Goal: Find contact information: Find contact information

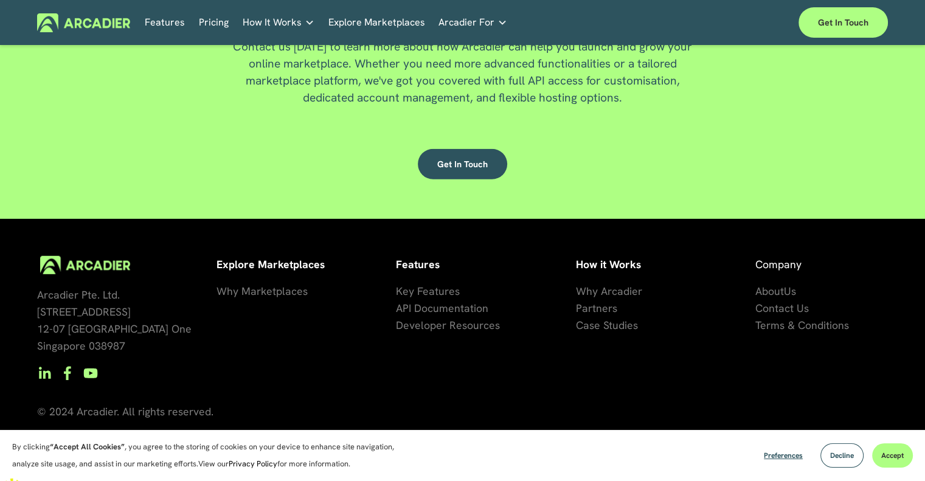
click at [62, 302] on span "Arcadier Pte. Ltd. [STREET_ADDRESS]" at bounding box center [114, 320] width 154 height 65
click at [63, 301] on span "Arcadier Pte. Ltd. [STREET_ADDRESS]" at bounding box center [114, 320] width 154 height 65
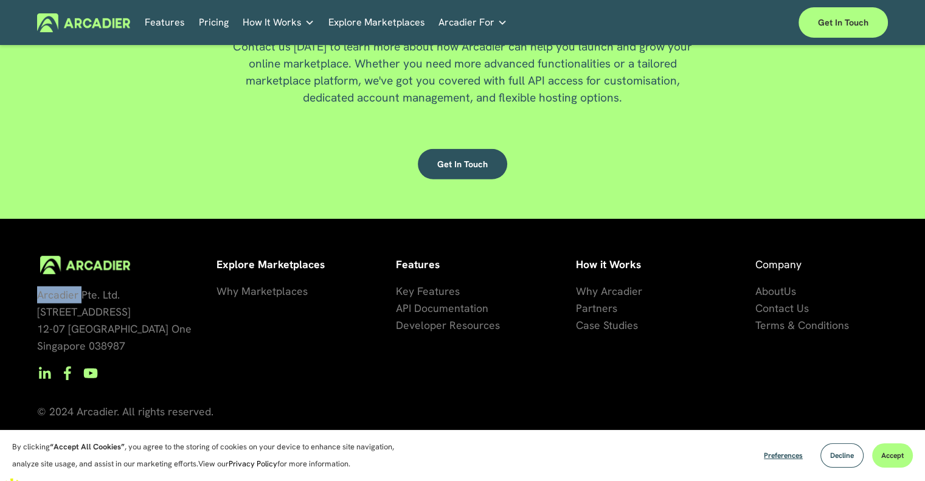
click at [63, 301] on span "Arcadier Pte. Ltd. [STREET_ADDRESS]" at bounding box center [114, 320] width 154 height 65
